Goal: Navigation & Orientation: Find specific page/section

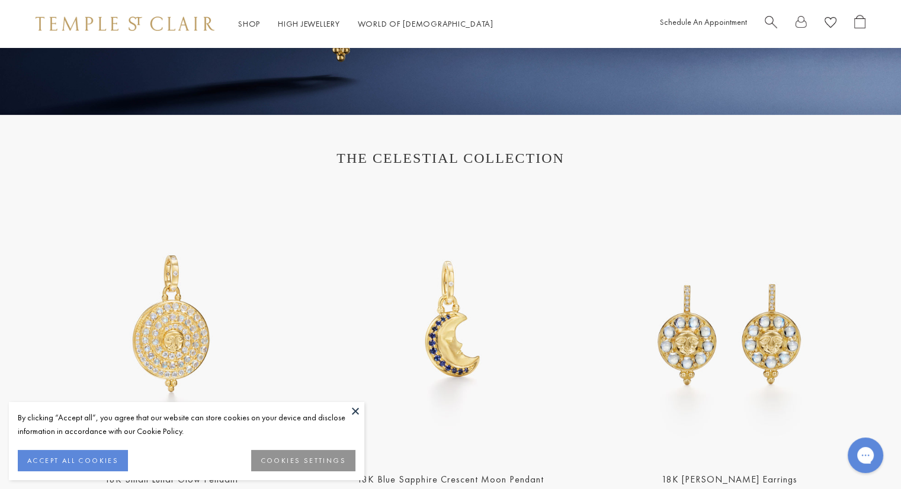
scroll to position [356, 0]
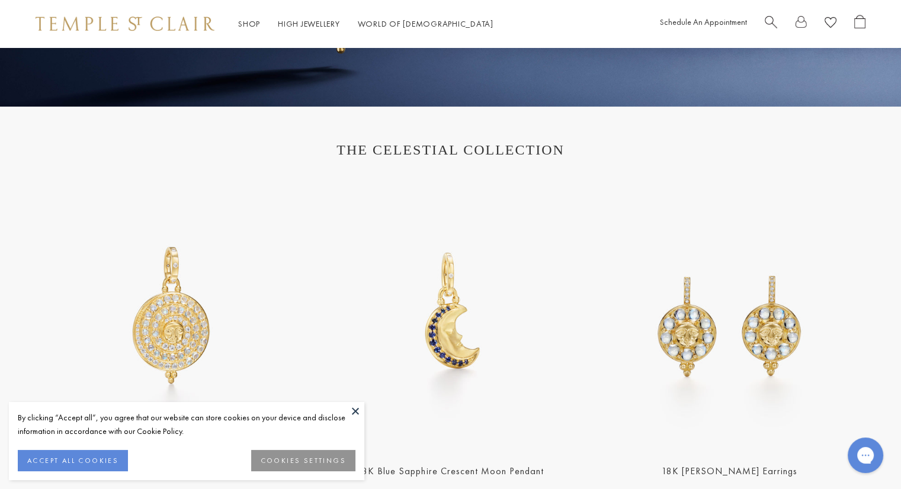
click at [356, 406] on button at bounding box center [356, 411] width 18 height 18
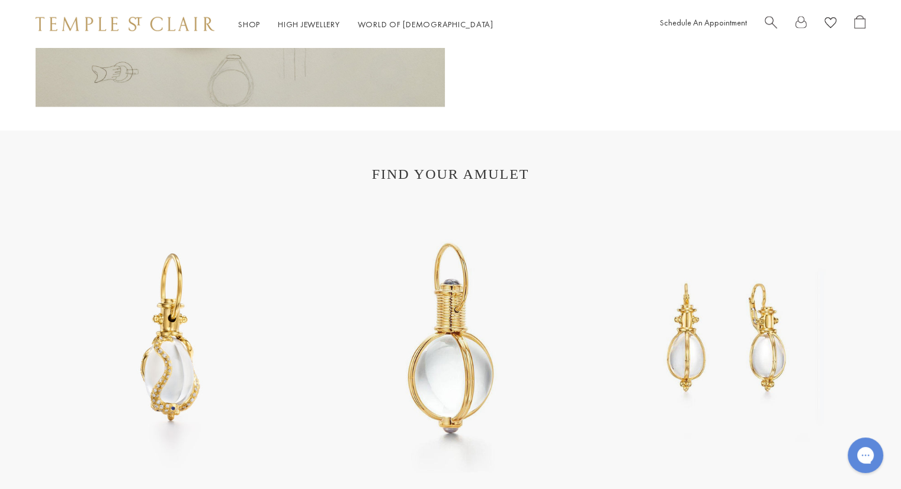
scroll to position [2218, 0]
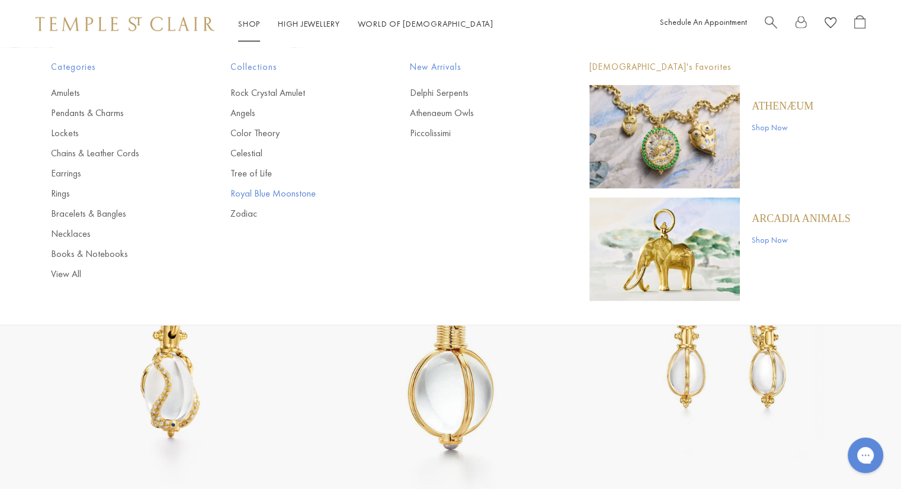
click at [287, 191] on link "Royal Blue Moonstone" at bounding box center [296, 193] width 132 height 13
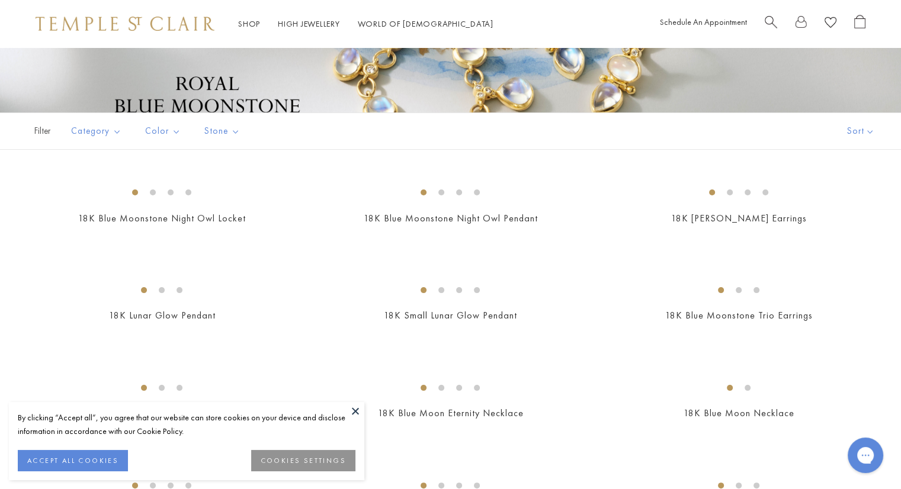
scroll to position [178, 0]
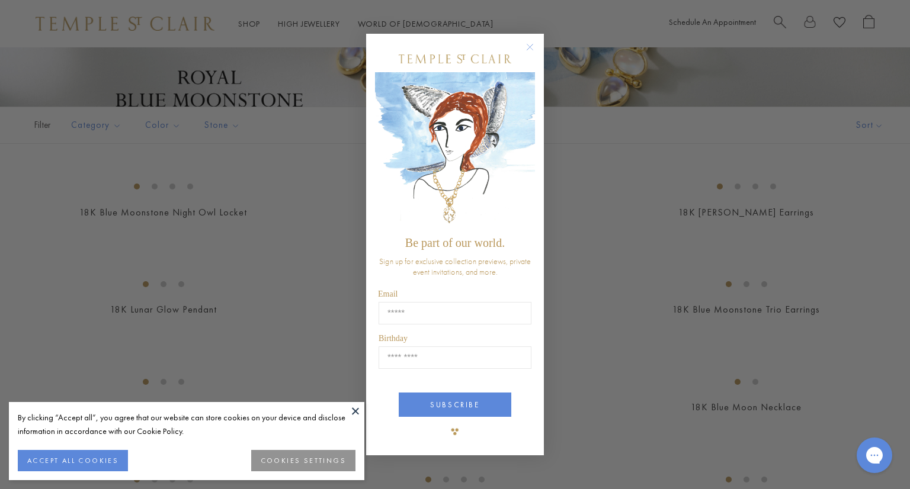
click at [529, 40] on circle "Close dialog" at bounding box center [530, 47] width 14 height 14
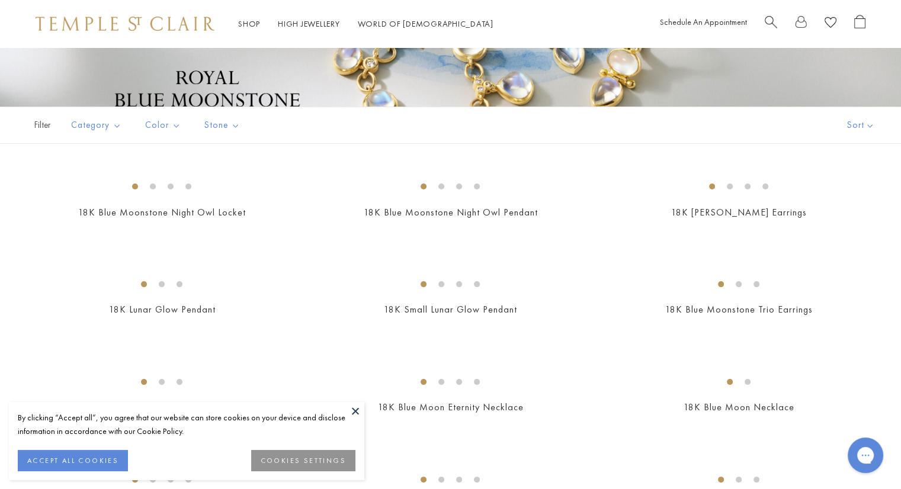
click at [356, 406] on button at bounding box center [356, 411] width 18 height 18
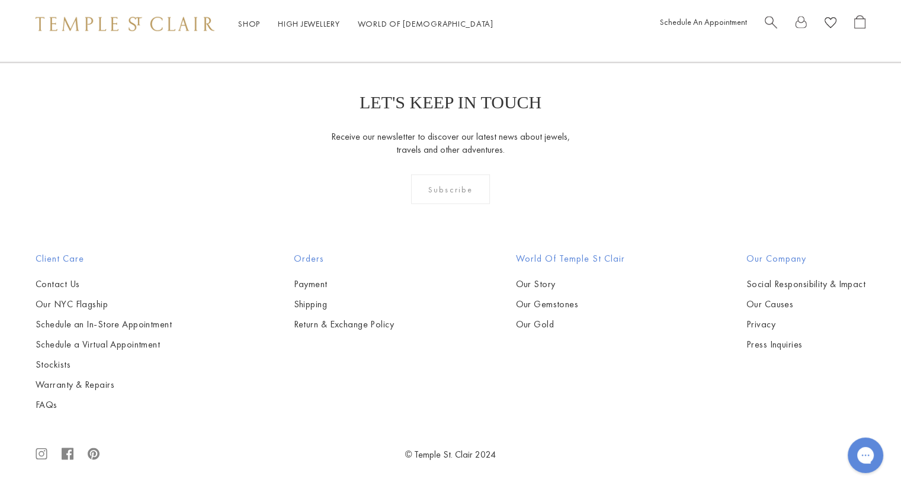
scroll to position [5747, 0]
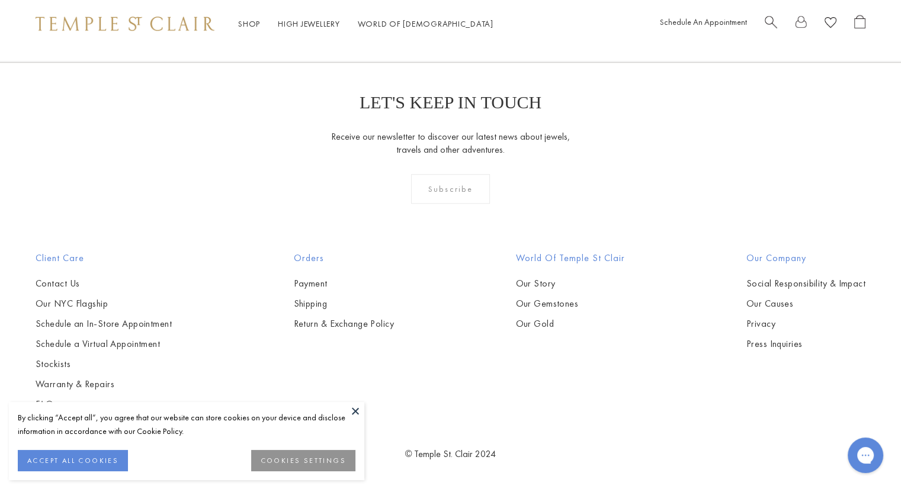
scroll to position [1185, 0]
click at [354, 406] on button at bounding box center [356, 411] width 18 height 18
